Goal: Transaction & Acquisition: Purchase product/service

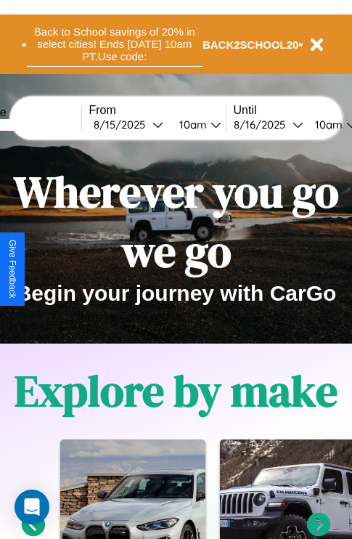
click at [114, 44] on button "Back to School savings of 20% in select cities! Ends 9/1 at 10am PT. Use code:" at bounding box center [115, 44] width 176 height 45
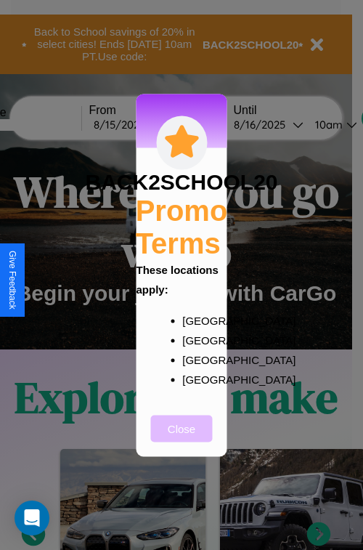
click at [182, 438] on button "Close" at bounding box center [182, 428] width 62 height 27
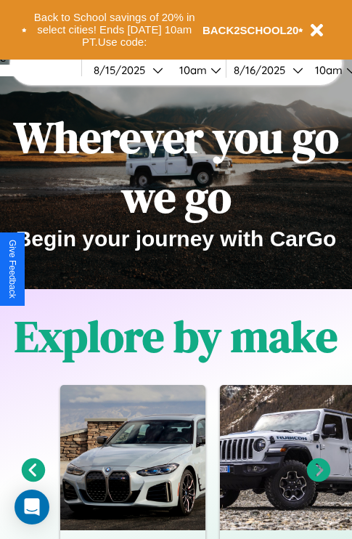
scroll to position [224, 0]
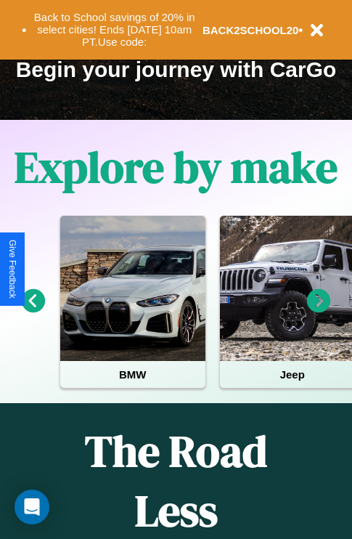
click at [319, 311] on icon at bounding box center [319, 301] width 24 height 24
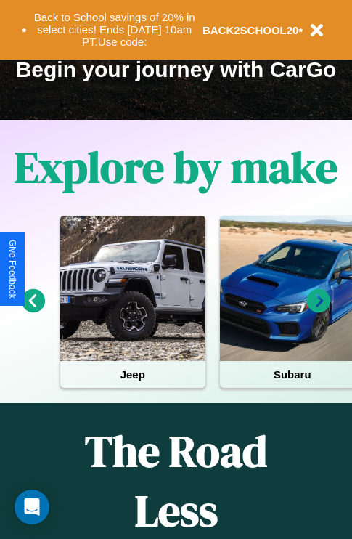
click at [33, 311] on icon at bounding box center [34, 301] width 24 height 24
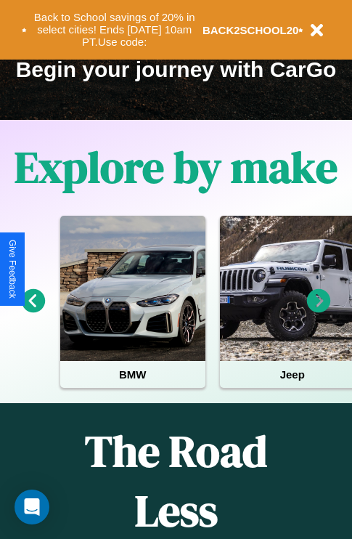
click at [319, 311] on icon at bounding box center [319, 301] width 24 height 24
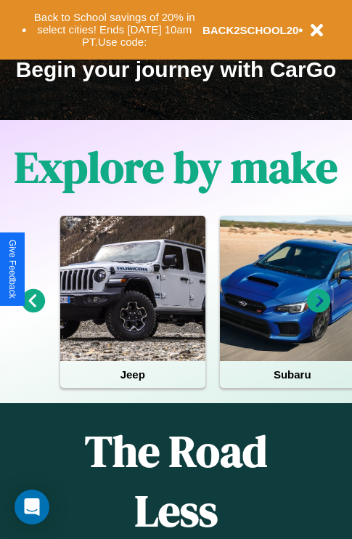
click at [319, 311] on icon at bounding box center [319, 301] width 24 height 24
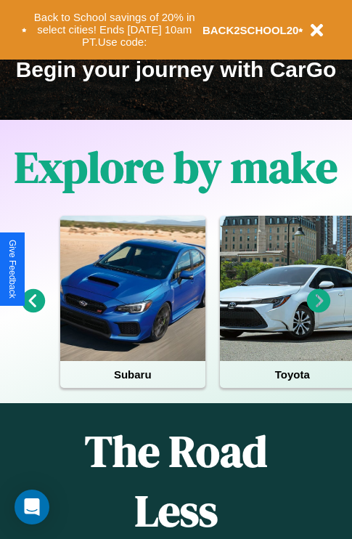
click at [319, 311] on icon at bounding box center [319, 301] width 24 height 24
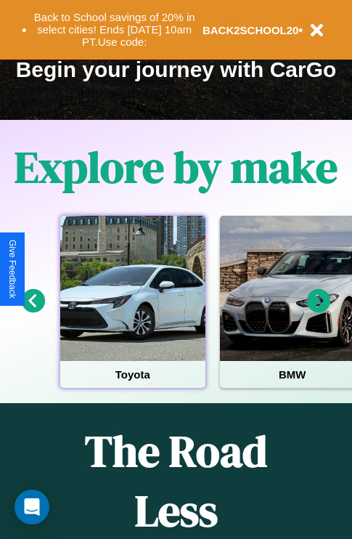
click at [132, 311] on div at bounding box center [132, 288] width 145 height 145
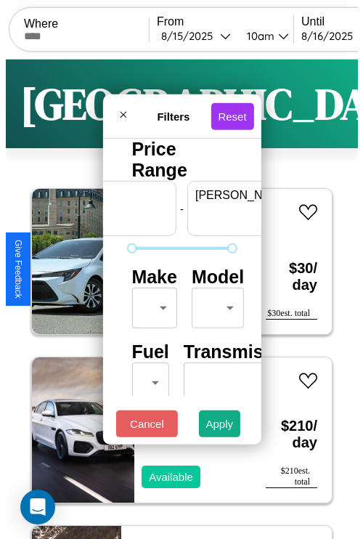
scroll to position [0, 90]
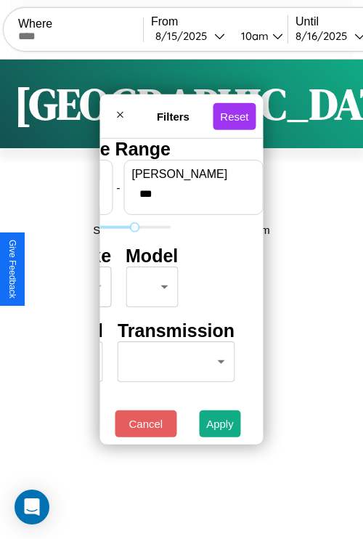
type input "***"
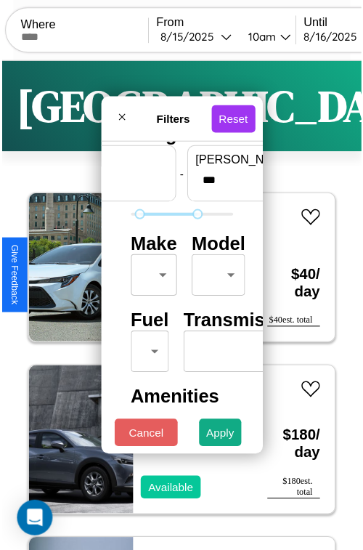
scroll to position [43, 0]
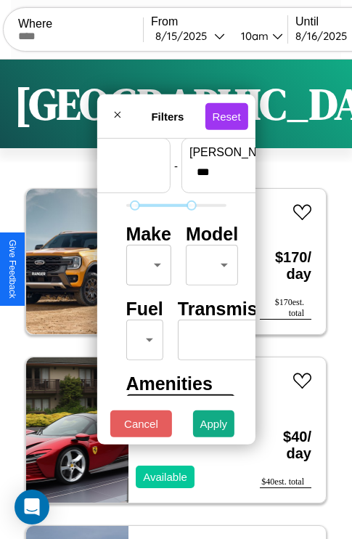
type input "**"
click at [146, 261] on body "CarGo Where From 8 / 15 / 2025 10am Until 8 / 16 / 2025 10am Become a Host Logi…" at bounding box center [176, 299] width 352 height 599
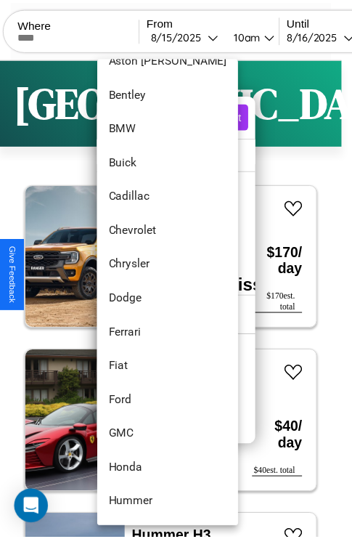
scroll to position [167, 0]
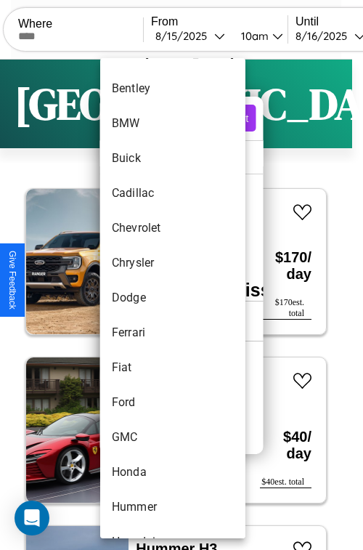
click at [145, 298] on li "Dodge" at bounding box center [172, 297] width 145 height 35
type input "*****"
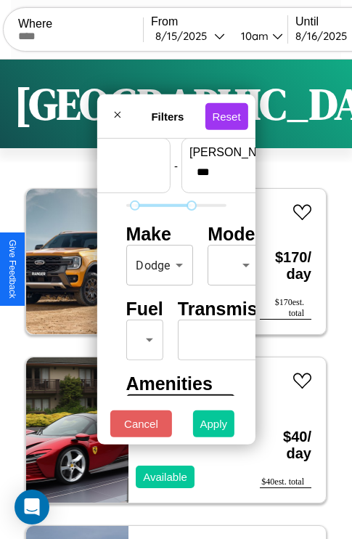
click at [214, 427] on button "Apply" at bounding box center [214, 423] width 42 height 27
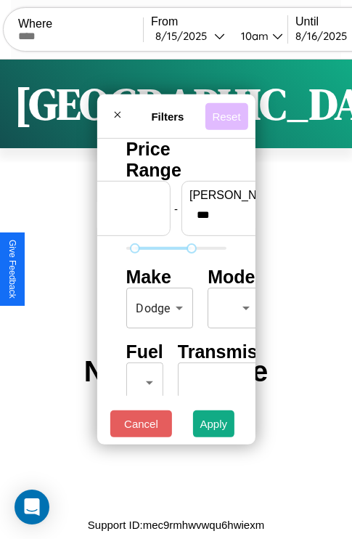
click at [229, 112] on button "Reset" at bounding box center [226, 115] width 43 height 27
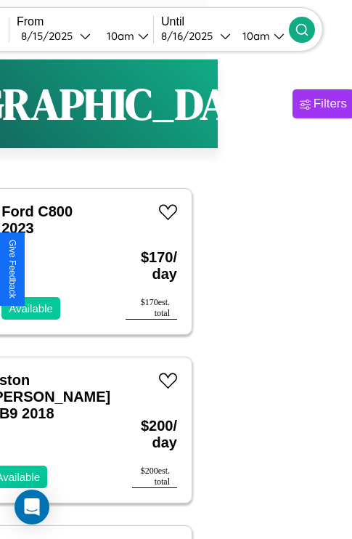
type input "****"
click at [309, 29] on icon at bounding box center [302, 30] width 15 height 15
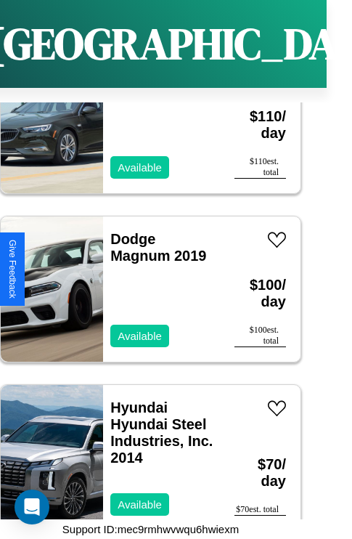
scroll to position [7975, 0]
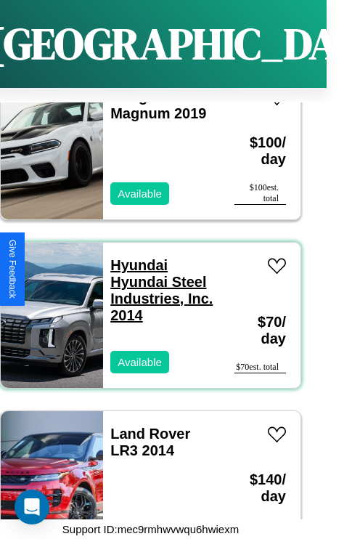
click at [134, 257] on link "Hyundai Hyundai Steel Industries, Inc. 2014" at bounding box center [161, 290] width 102 height 66
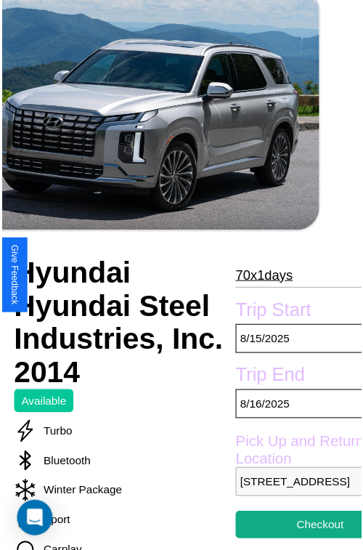
scroll to position [133, 78]
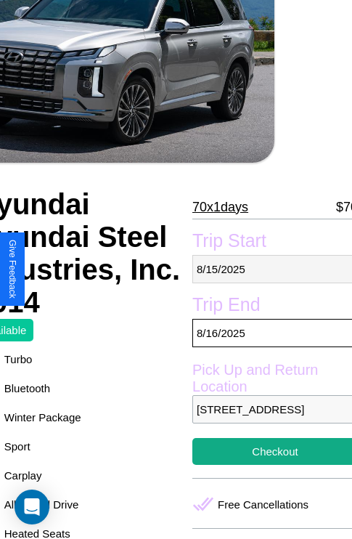
click at [269, 269] on p "[DATE]" at bounding box center [275, 269] width 166 height 28
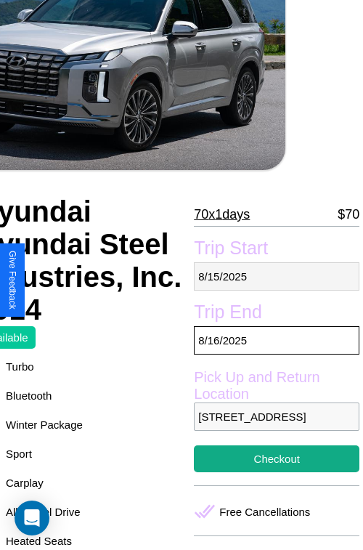
select select "*"
select select "****"
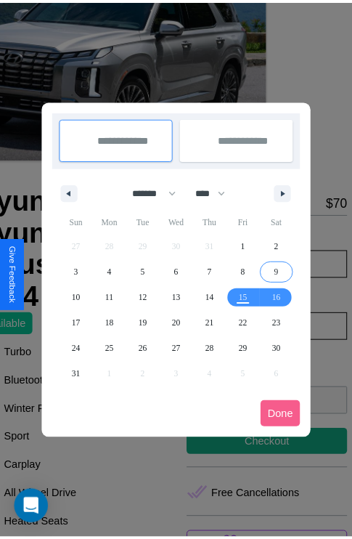
scroll to position [0, 78]
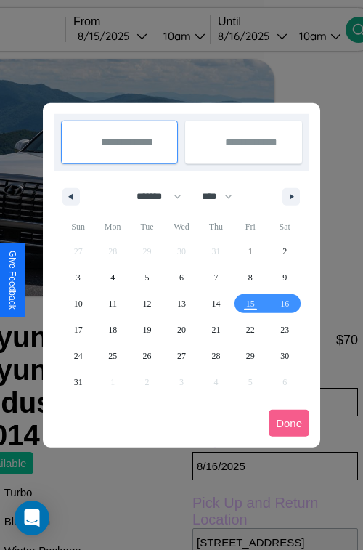
click at [132, 36] on div at bounding box center [181, 275] width 363 height 550
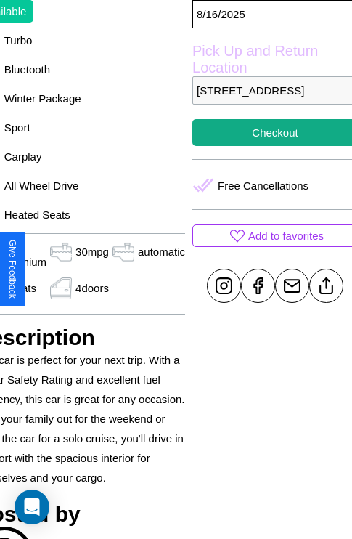
scroll to position [488, 78]
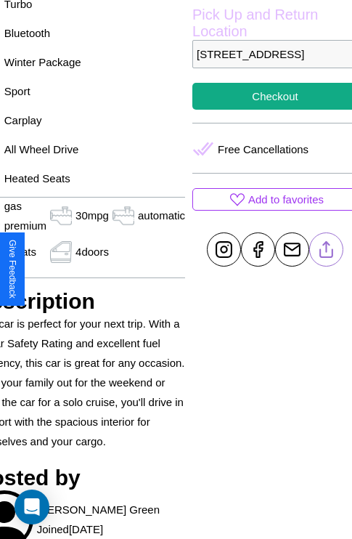
click at [327, 252] on line at bounding box center [327, 247] width 0 height 10
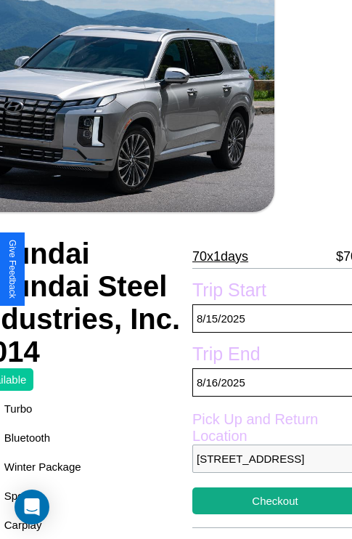
scroll to position [70, 78]
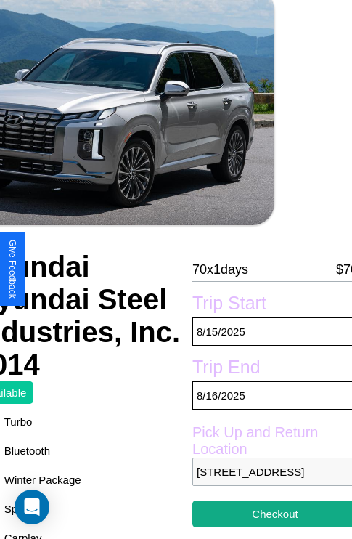
click at [219, 269] on p "70 x 1 days" at bounding box center [220, 269] width 56 height 23
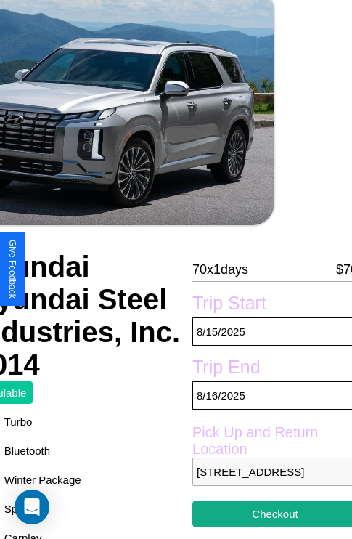
click at [219, 269] on p "70 x 1 days" at bounding box center [220, 269] width 56 height 23
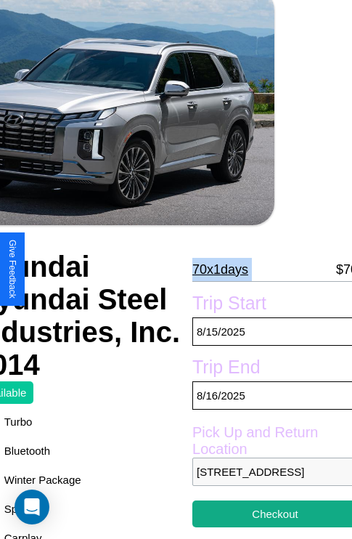
click at [219, 269] on p "70 x 1 days" at bounding box center [220, 269] width 56 height 23
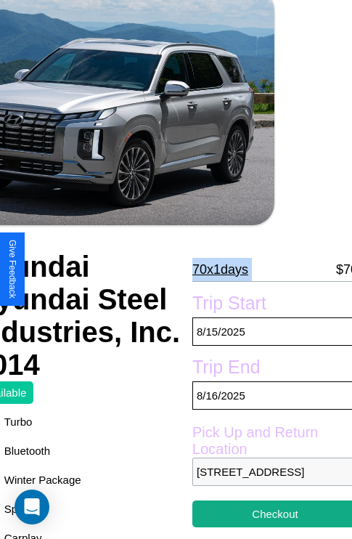
click at [219, 269] on p "70 x 1 days" at bounding box center [220, 269] width 56 height 23
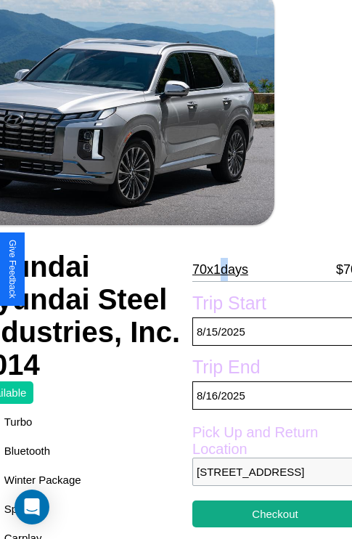
click at [219, 269] on p "70 x 1 days" at bounding box center [220, 269] width 56 height 23
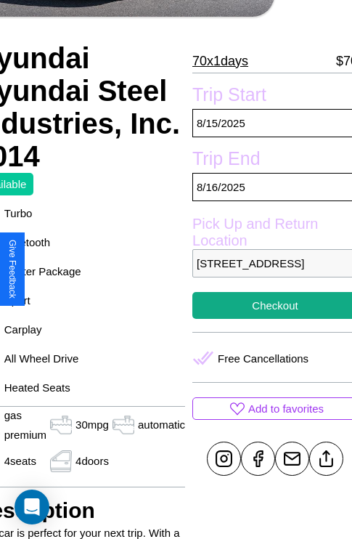
scroll to position [335, 78]
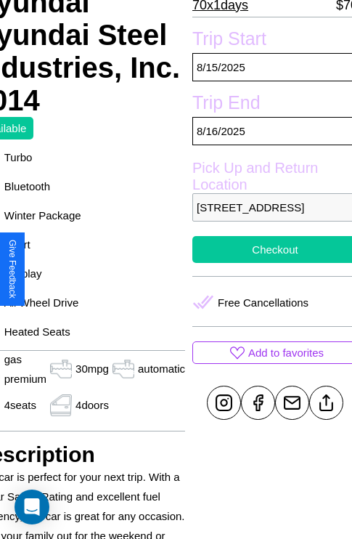
click at [269, 263] on button "Checkout" at bounding box center [275, 249] width 166 height 27
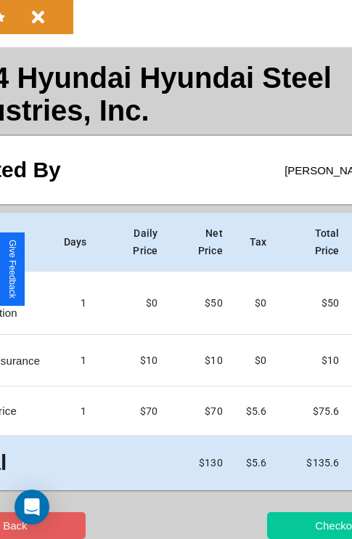
click at [281, 525] on button "Checkout" at bounding box center [338, 525] width 142 height 27
